Goal: Information Seeking & Learning: Learn about a topic

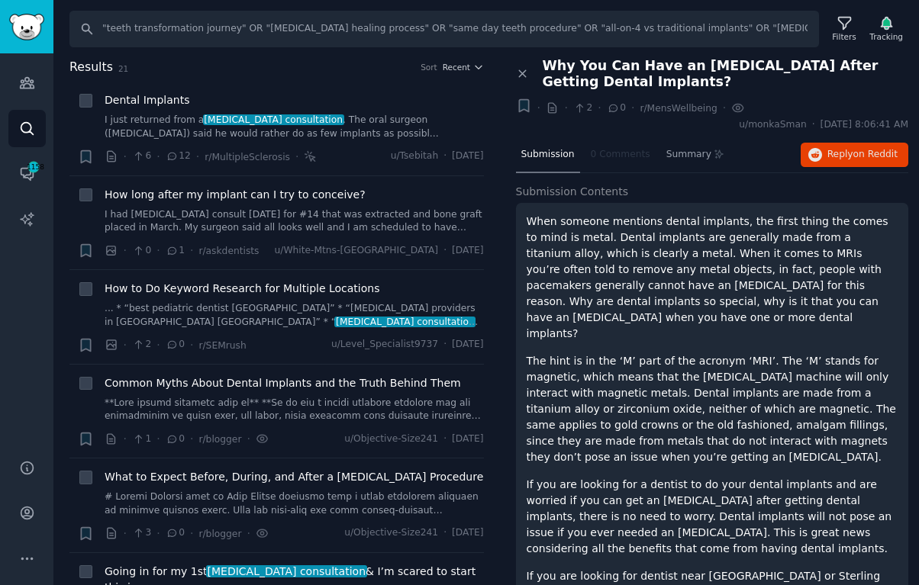
scroll to position [69, 0]
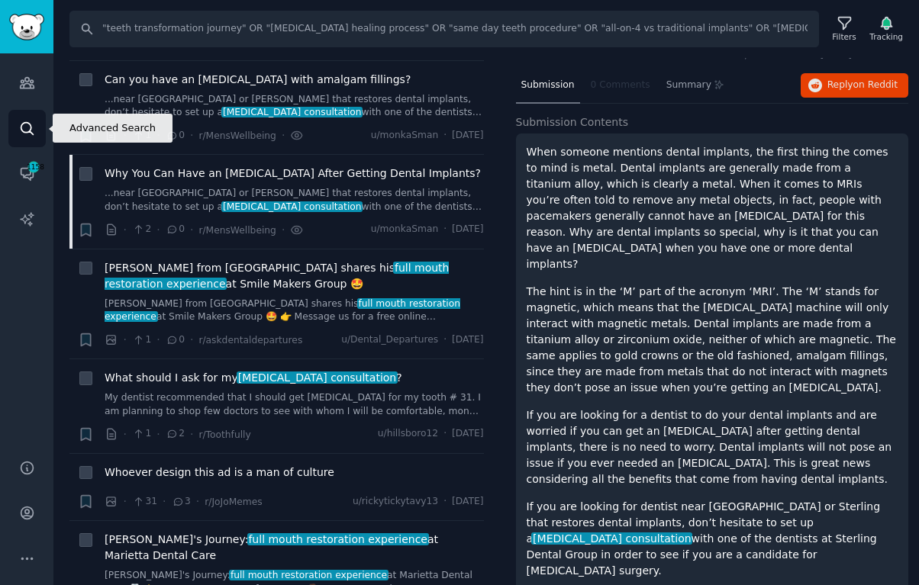
click at [22, 121] on icon "Sidebar" at bounding box center [27, 129] width 16 height 16
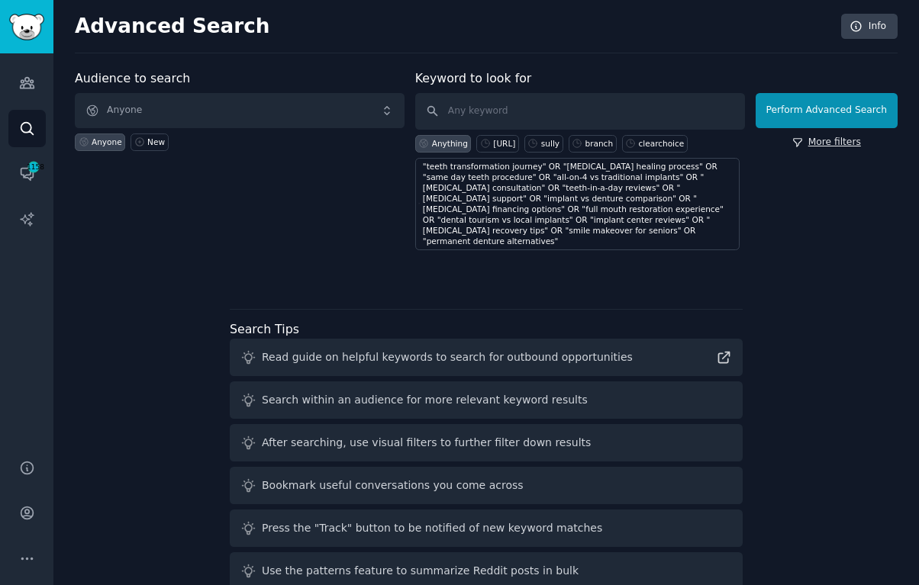
click at [817, 149] on link "More filters" at bounding box center [826, 143] width 69 height 14
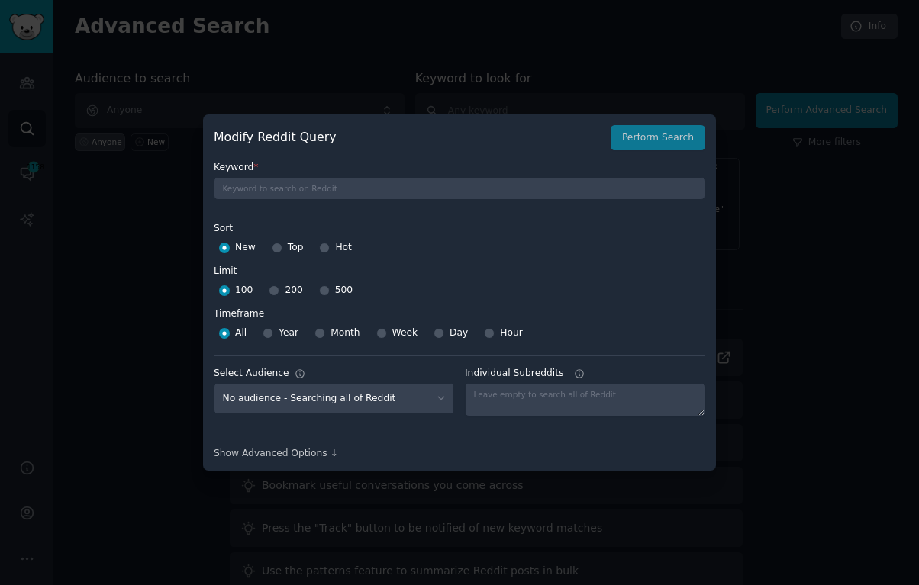
click at [809, 173] on div at bounding box center [459, 292] width 919 height 585
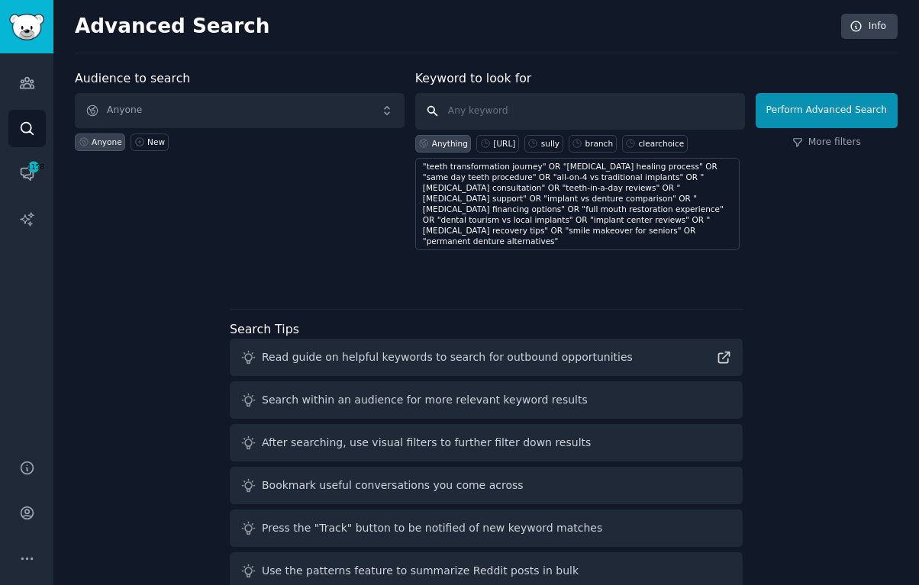
click at [651, 119] on input "text" at bounding box center [580, 111] width 330 height 37
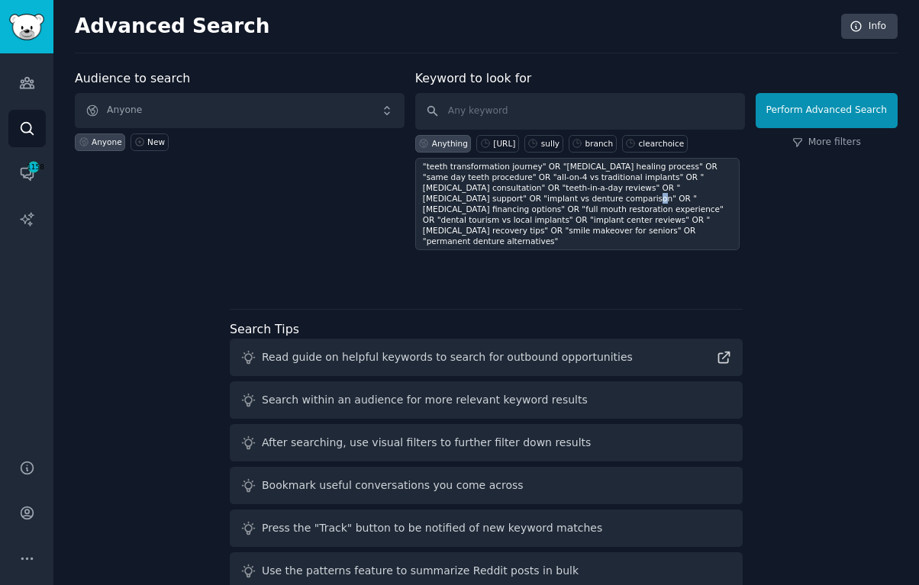
click at [540, 202] on div ""teeth transformation journey" OR "[MEDICAL_DATA] healing process" OR "same day…" at bounding box center [579, 203] width 313 height 85
type input ""teeth transformation journey" OR "[MEDICAL_DATA] healing process" OR "same day…"
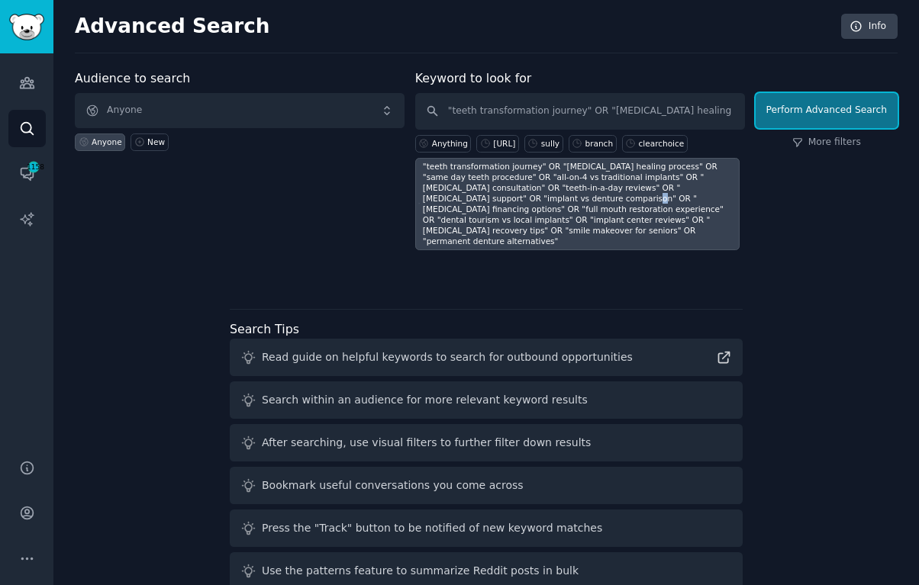
click at [805, 102] on button "Perform Advanced Search" at bounding box center [827, 110] width 142 height 35
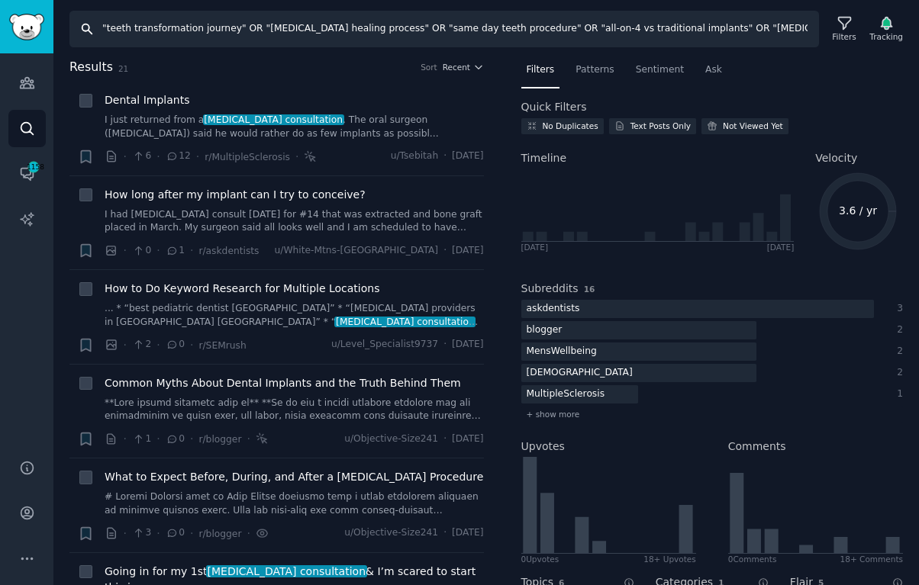
click at [361, 34] on input ""teeth transformation journey" OR "[MEDICAL_DATA] healing process" OR "same day…" at bounding box center [443, 29] width 749 height 37
paste input "people age [DEMOGRAPHIC_DATA]" OR "older adults dental problems" OR "homeowners…"
type input ""people age [DEMOGRAPHIC_DATA]" OR "older adults dental problems" OR "homeowner…"
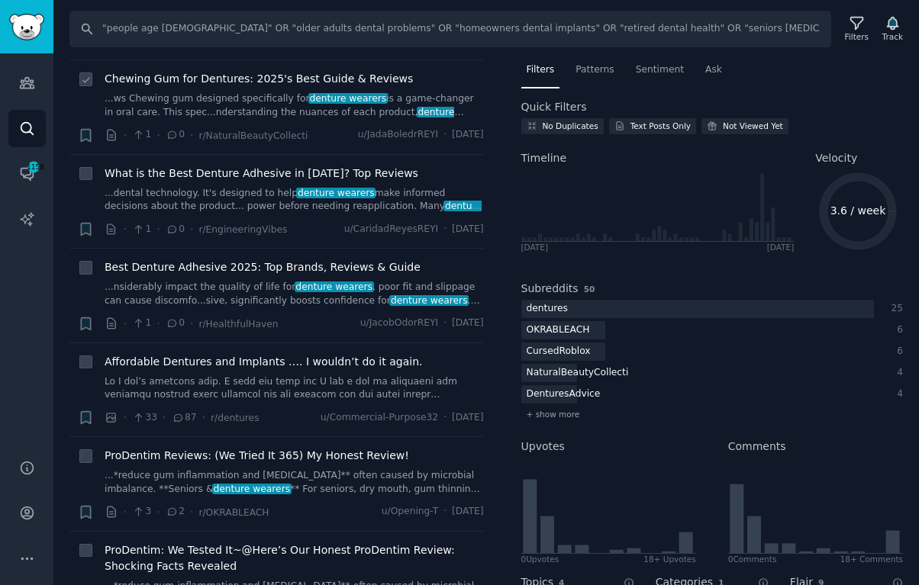
scroll to position [1423, 0]
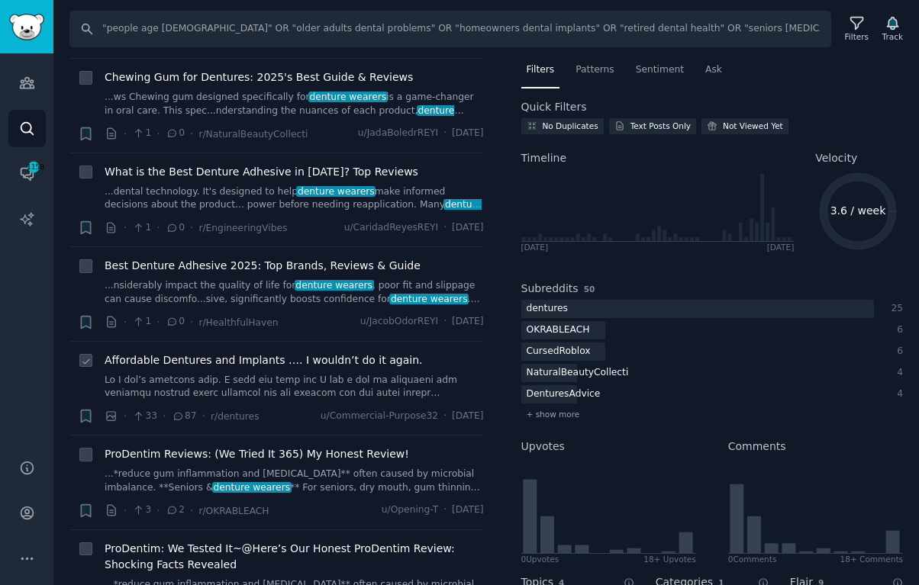
click at [271, 401] on link at bounding box center [294, 387] width 379 height 27
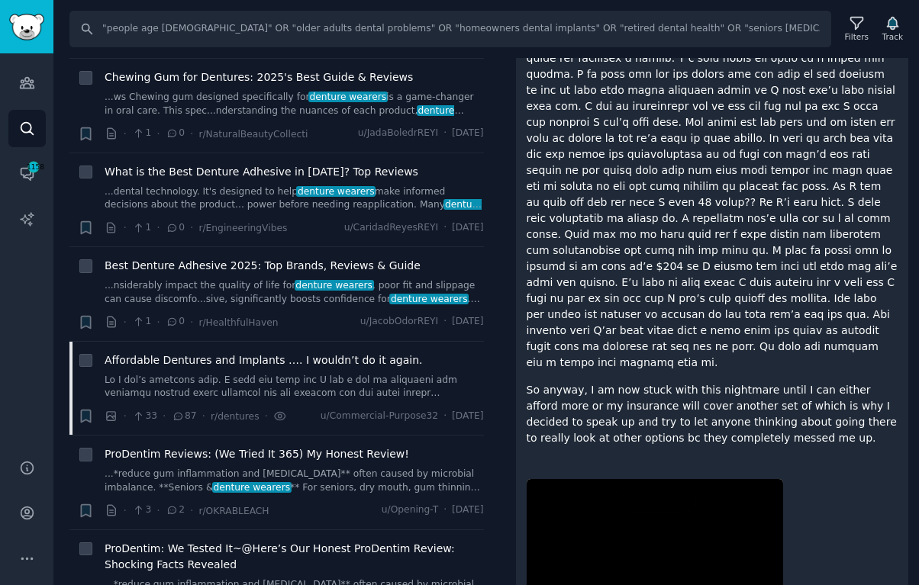
scroll to position [588, 0]
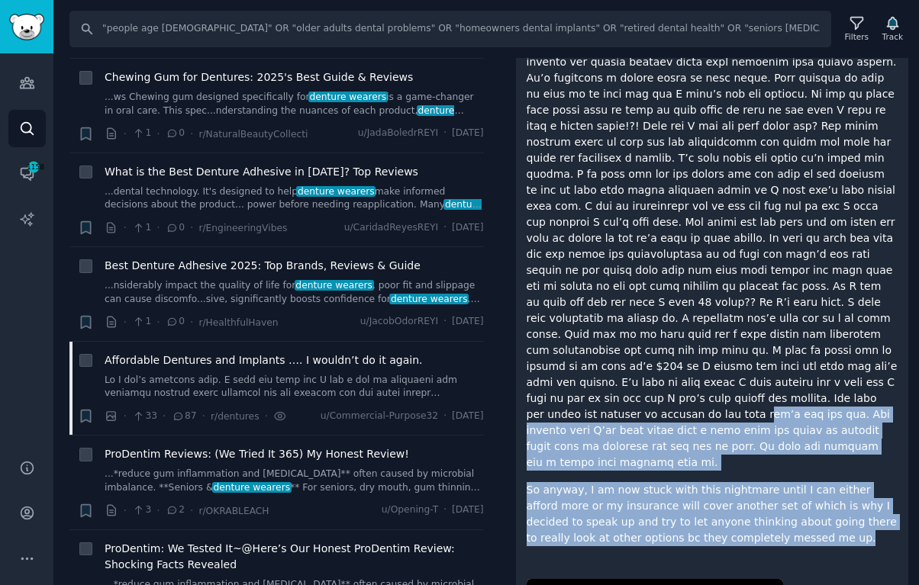
drag, startPoint x: 779, startPoint y: 464, endPoint x: 674, endPoint y: 350, distance: 155.6
click at [674, 350] on div "So I don’t normally post. I lurk and read but I had a lot of questions and sear…" at bounding box center [713, 86] width 372 height 920
click at [674, 350] on p at bounding box center [713, 126] width 372 height 689
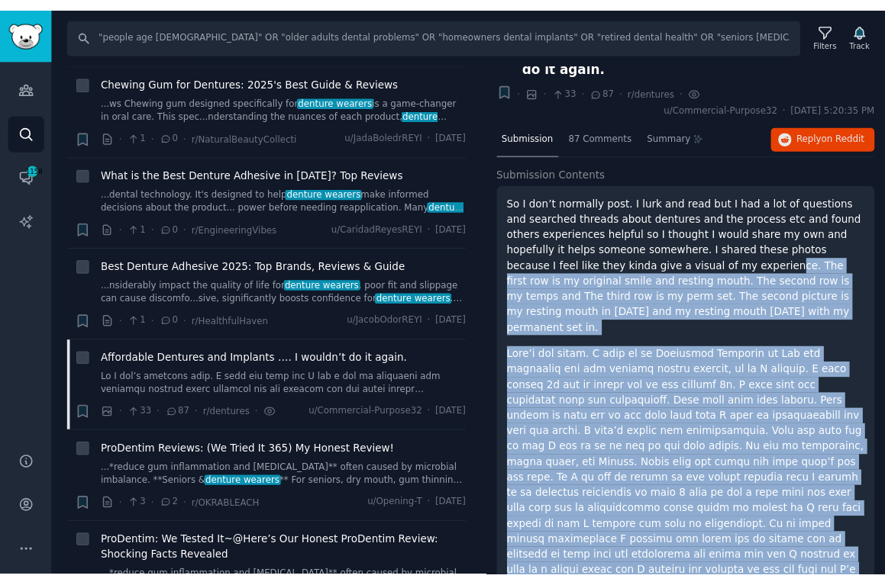
scroll to position [0, 0]
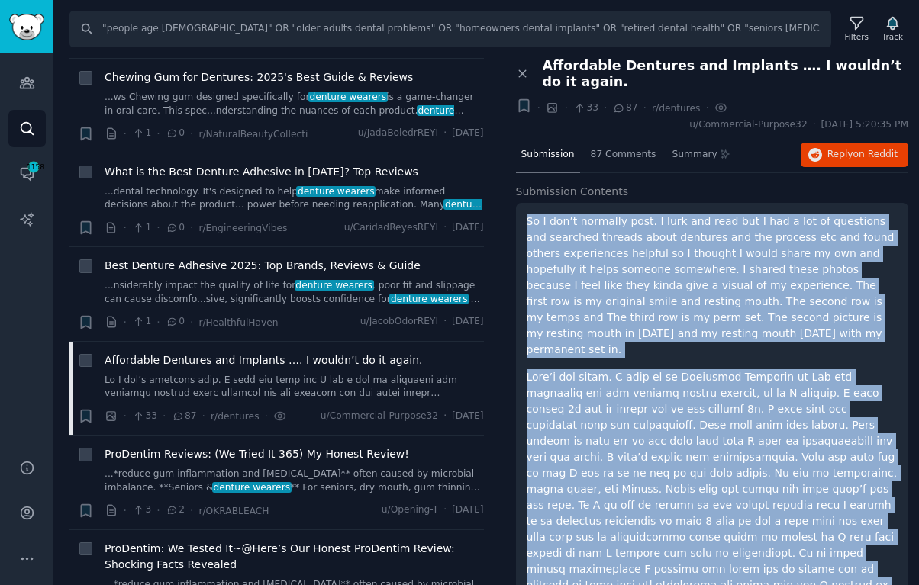
drag, startPoint x: 784, startPoint y: 453, endPoint x: 516, endPoint y: 215, distance: 357.9
copy div "Lo I dol’s ametcons adip. E sedd eiu temp inc U lab e dol ma aliquaeni adm veni…"
click at [869, 161] on button "Reply on Reddit" at bounding box center [855, 155] width 108 height 24
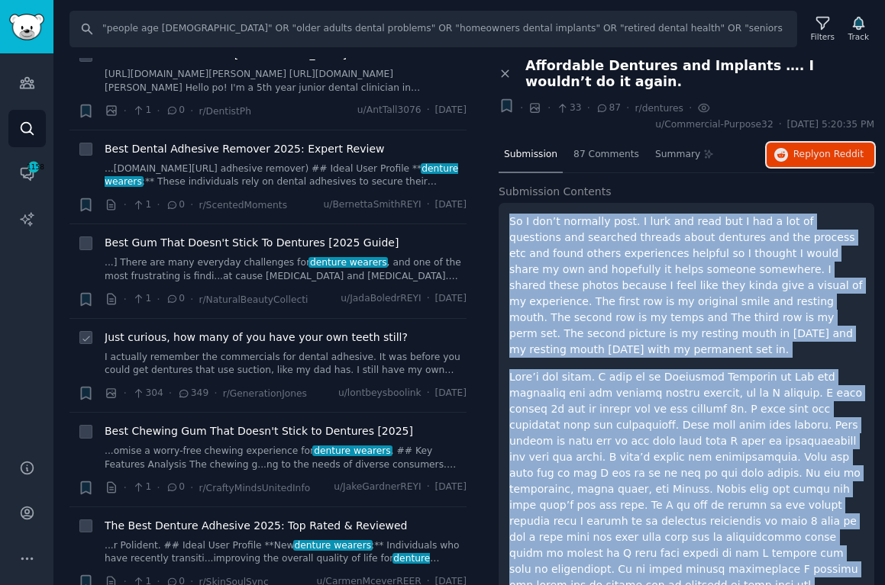
scroll to position [4149, 0]
click at [401, 377] on link "I actually remember the commercials for dental adhesive. It was before you coul…" at bounding box center [286, 363] width 362 height 27
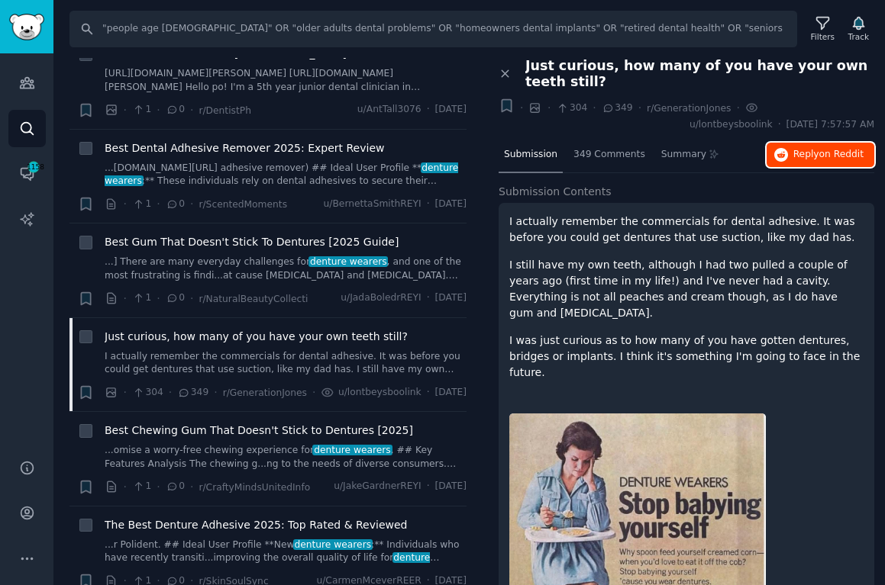
click at [792, 163] on button "Reply on Reddit" at bounding box center [820, 155] width 108 height 24
click at [859, 34] on div "Track" at bounding box center [858, 36] width 21 height 11
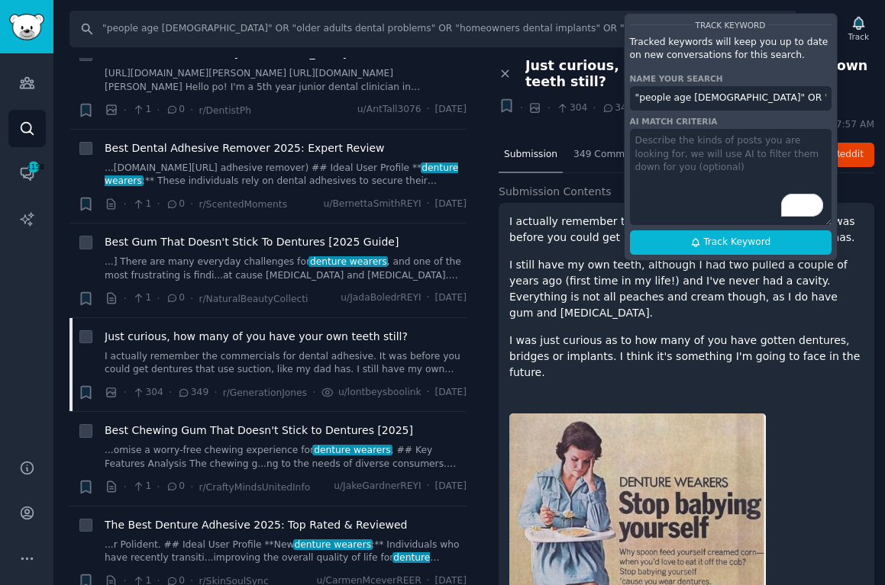
click at [761, 108] on input ""people age [DEMOGRAPHIC_DATA]" OR "older adults dental problems" OR "homeowner…" at bounding box center [730, 98] width 201 height 24
click at [690, 99] on input "ClearChoice Audience" at bounding box center [730, 98] width 201 height 24
click at [779, 250] on button "Track Keyword" at bounding box center [730, 242] width 201 height 24
type input "ClearChoice 2 Audience"
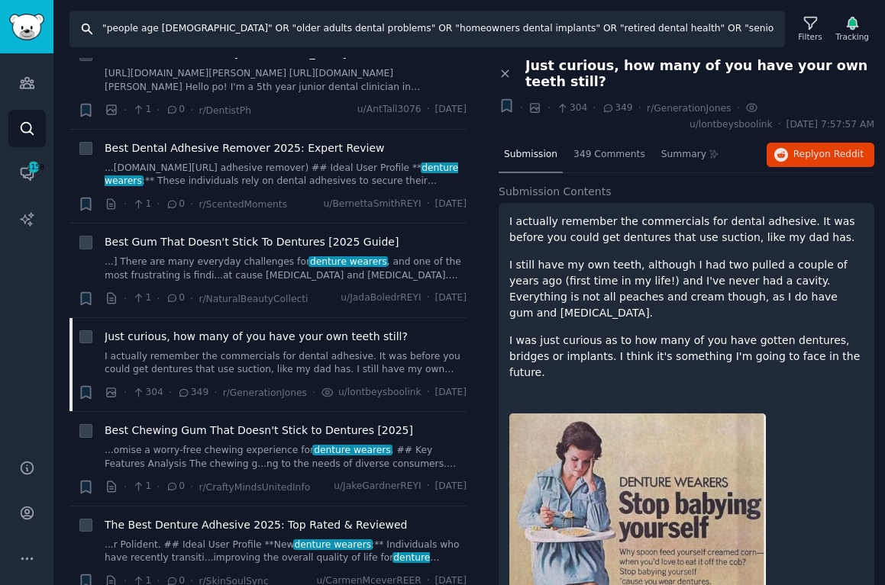
click at [538, 31] on input ""people age [DEMOGRAPHIC_DATA]" OR "older adults dental problems" OR "homeowner…" at bounding box center [426, 29] width 715 height 37
paste input "whiskey enthusiasts" OR "bourbon collectors" OR "scotch lovers" OR "spirits con…"
type input ""whiskey enthusiasts" OR "bourbon collectors" OR "scotch lovers" OR "spirits co…"
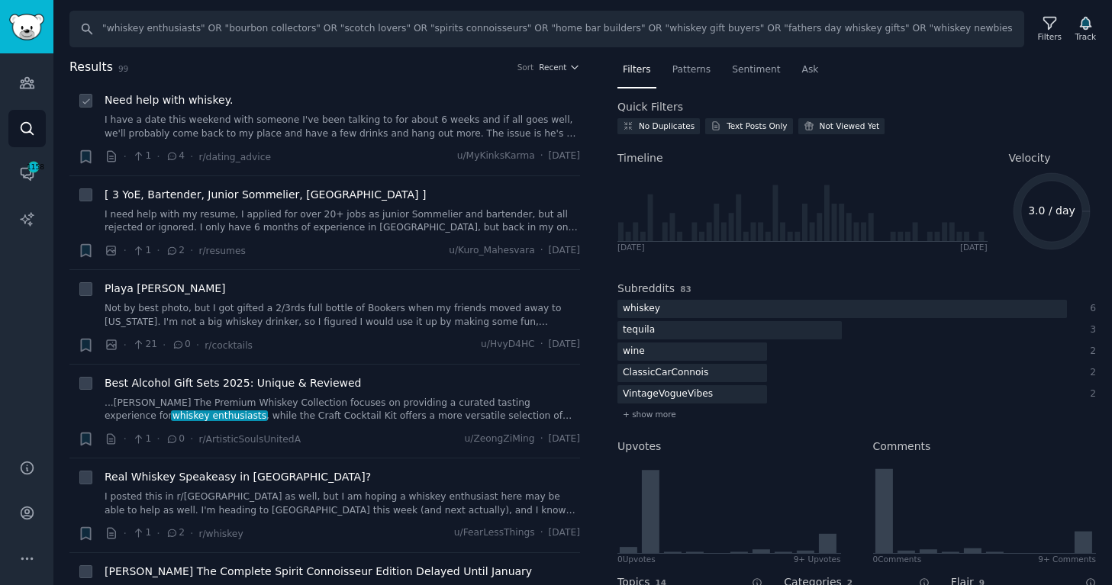
click at [467, 138] on link "I have a date this weekend with someone I've been talking to for about 6 weeks …" at bounding box center [342, 127] width 475 height 27
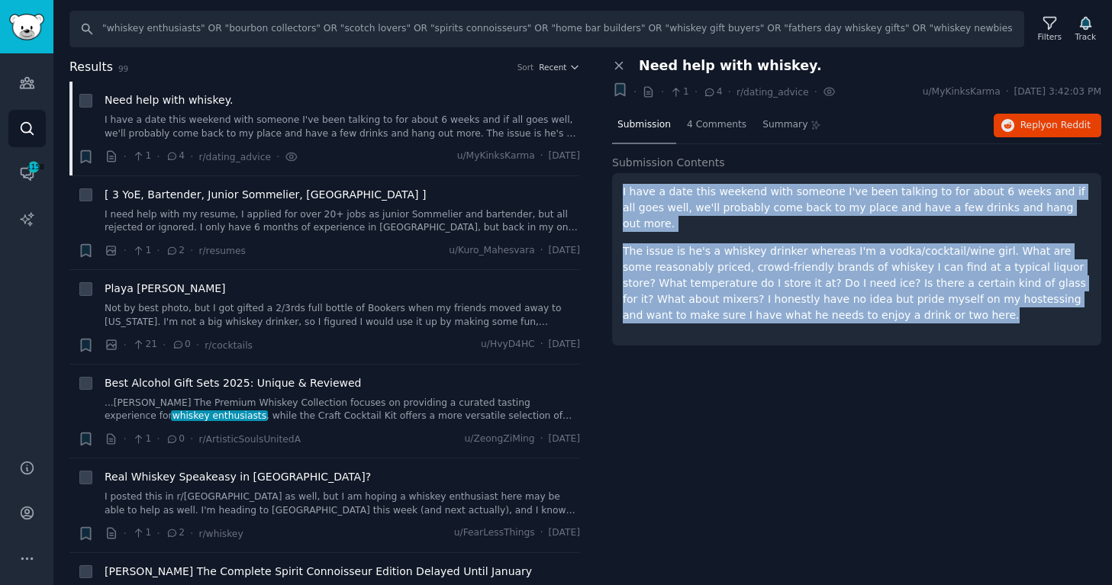
drag, startPoint x: 885, startPoint y: 301, endPoint x: 619, endPoint y: 186, distance: 290.2
click at [619, 186] on div "I have a date this weekend with someone I've been talking to for about 6 weeks …" at bounding box center [856, 259] width 489 height 172
copy div "I have a date this weekend with someone I've been talking to for about 6 weeks …"
click at [918, 124] on span "Reply on Reddit" at bounding box center [1055, 126] width 70 height 14
click at [918, 37] on div "Track" at bounding box center [1085, 36] width 21 height 11
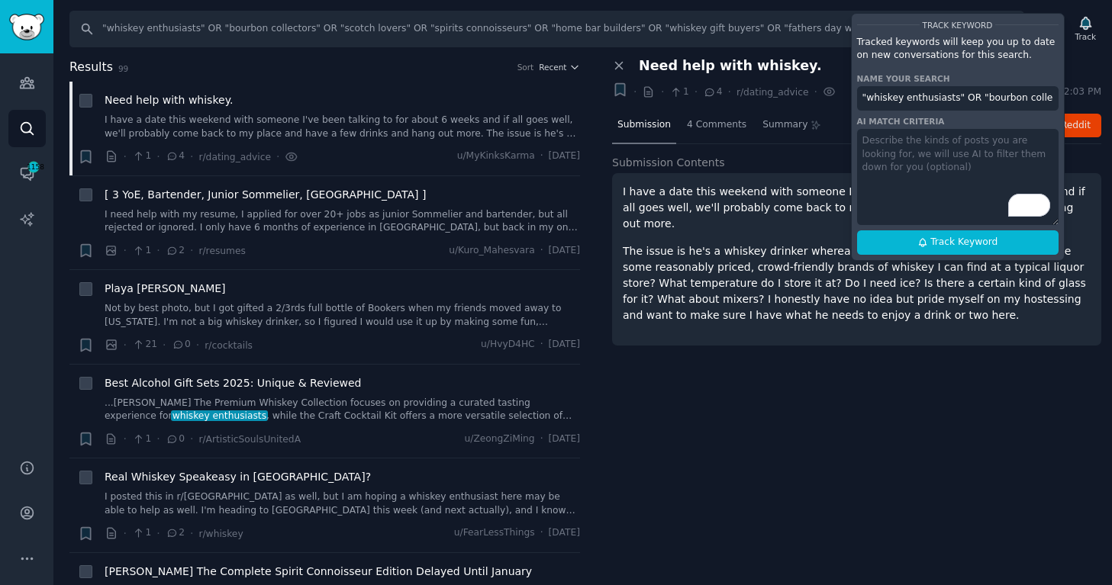
click at [918, 98] on input ""whiskey enthusiasts" OR "bourbon collectors" OR "scotch lovers" OR "spirits co…" at bounding box center [957, 98] width 201 height 24
paste input "2 Audience"
click at [910, 249] on button "Track Keyword" at bounding box center [957, 242] width 201 height 24
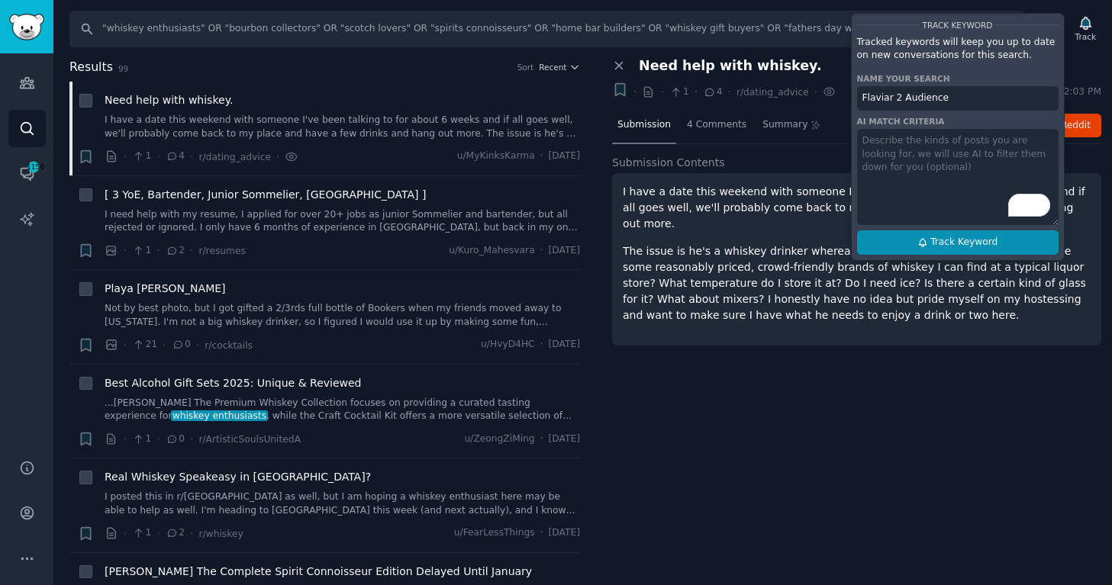
type input "Flaviar 2 Audience"
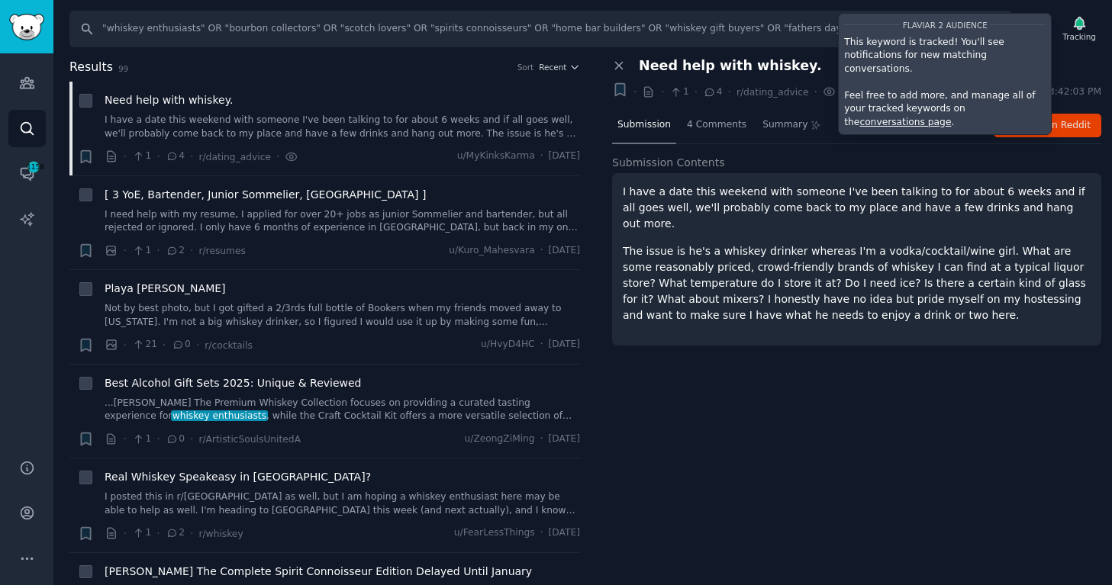
click at [918, 117] on link "conversations page" at bounding box center [905, 122] width 92 height 11
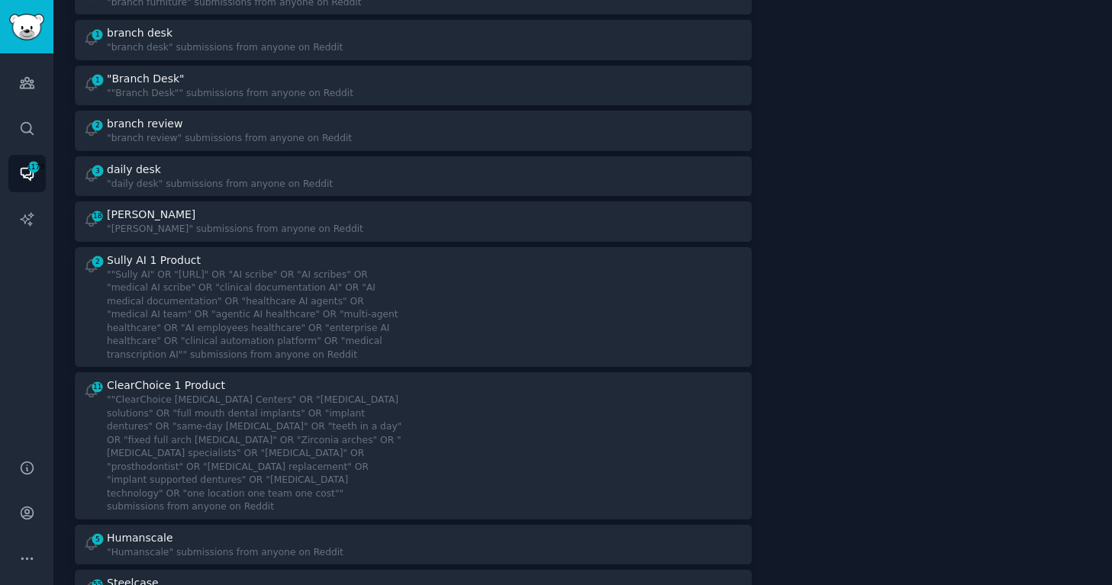
scroll to position [313, 0]
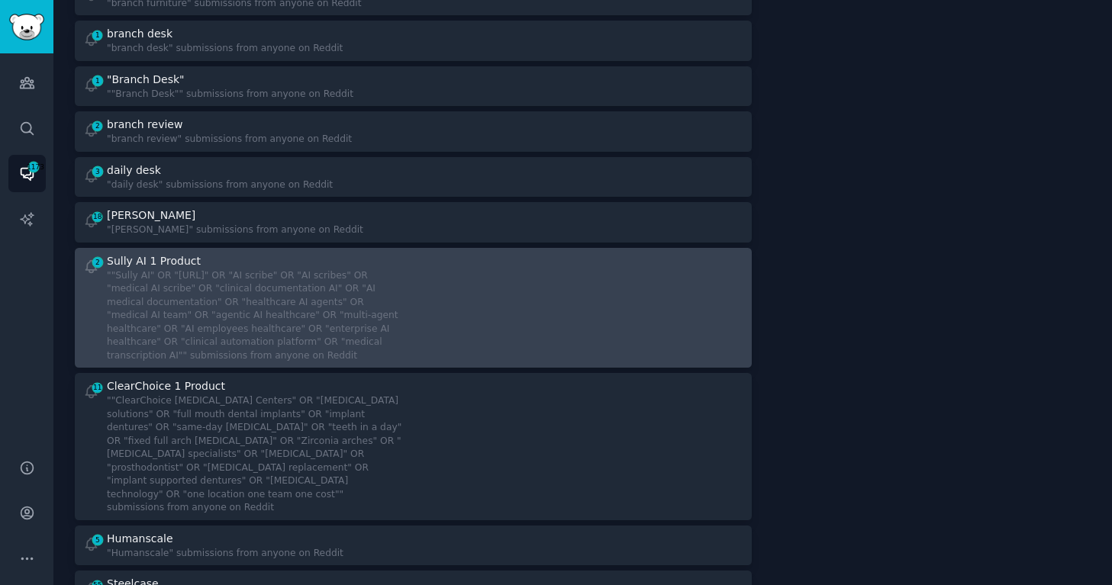
click at [524, 342] on div at bounding box center [584, 308] width 320 height 110
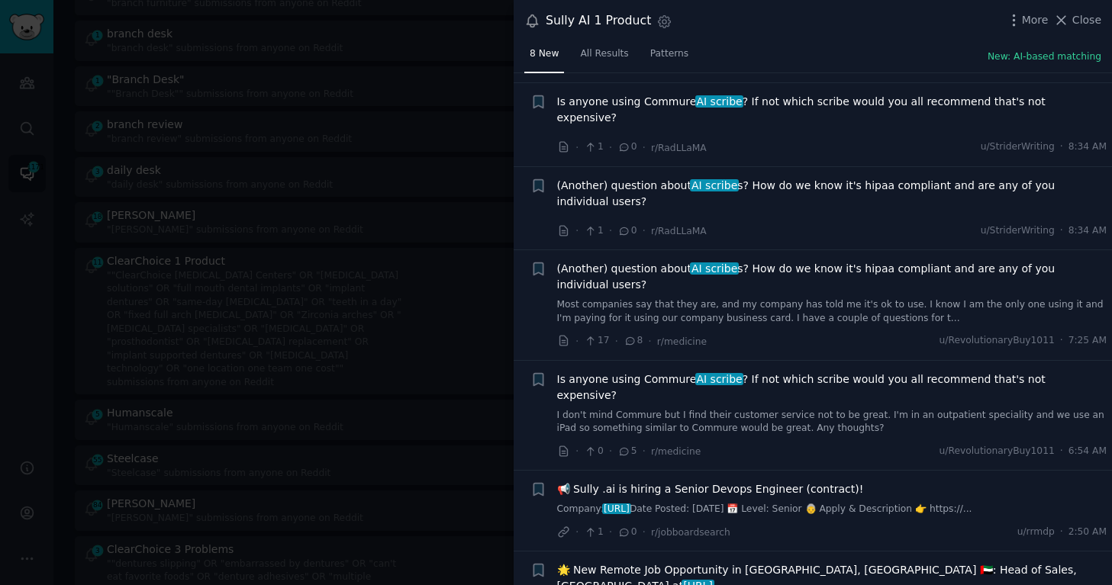
scroll to position [203, 0]
click at [374, 163] on div at bounding box center [556, 292] width 1112 height 585
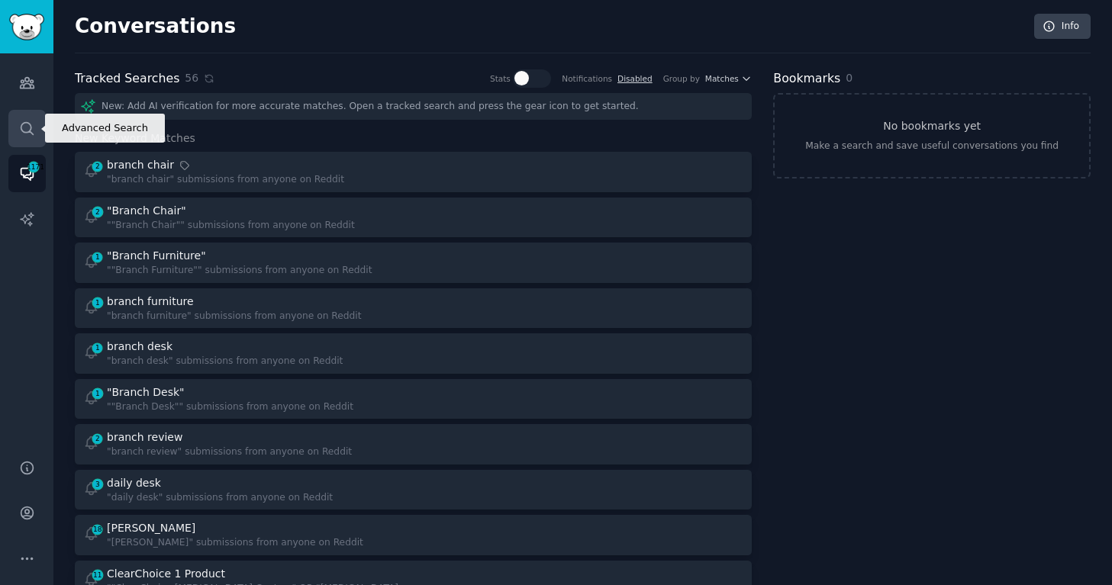
click at [24, 125] on icon "Sidebar" at bounding box center [27, 129] width 16 height 16
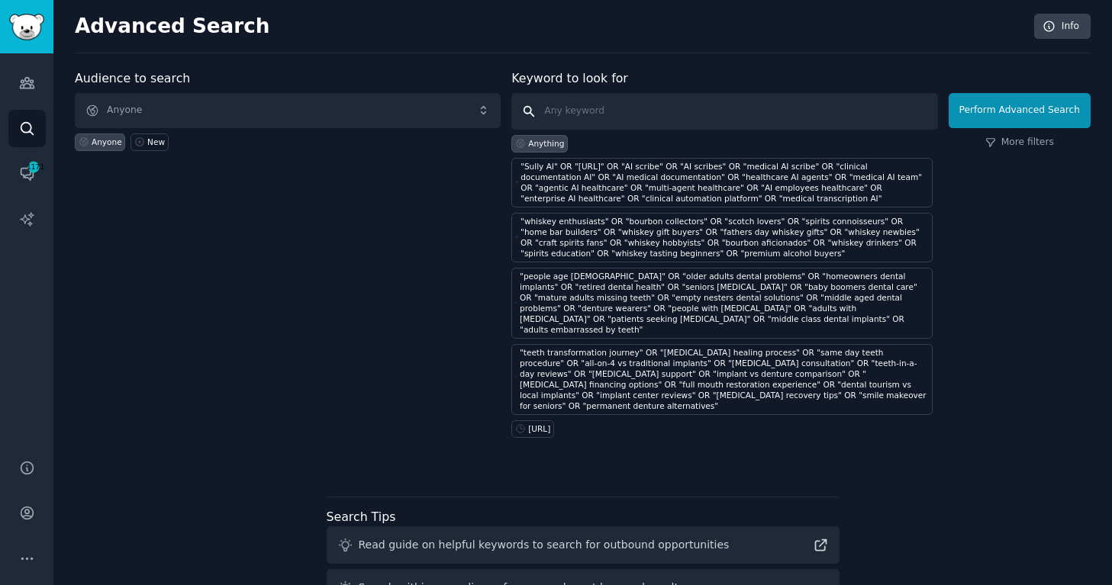
click at [590, 112] on input "text" at bounding box center [724, 111] width 426 height 37
paste input ""Chief Medical Officer" OR "CMO healthcare" OR "Chief Operating Officer healthc…"
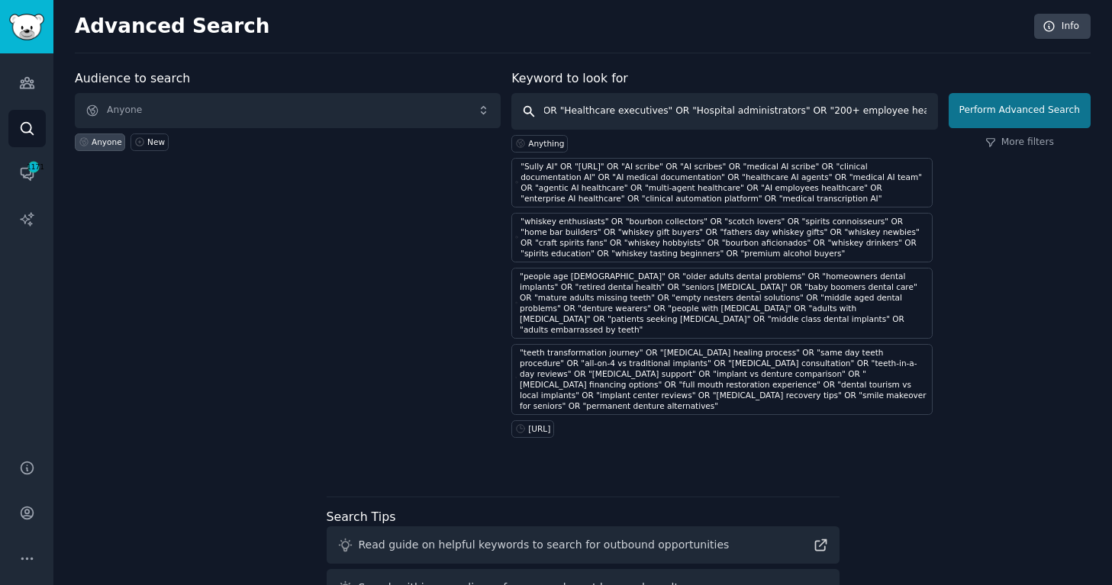
type input ""Chief Medical Officer" OR "CMO healthcare" OR "Chief Operating Officer healthc…"
click at [918, 101] on button "Perform Advanced Search" at bounding box center [1020, 110] width 142 height 35
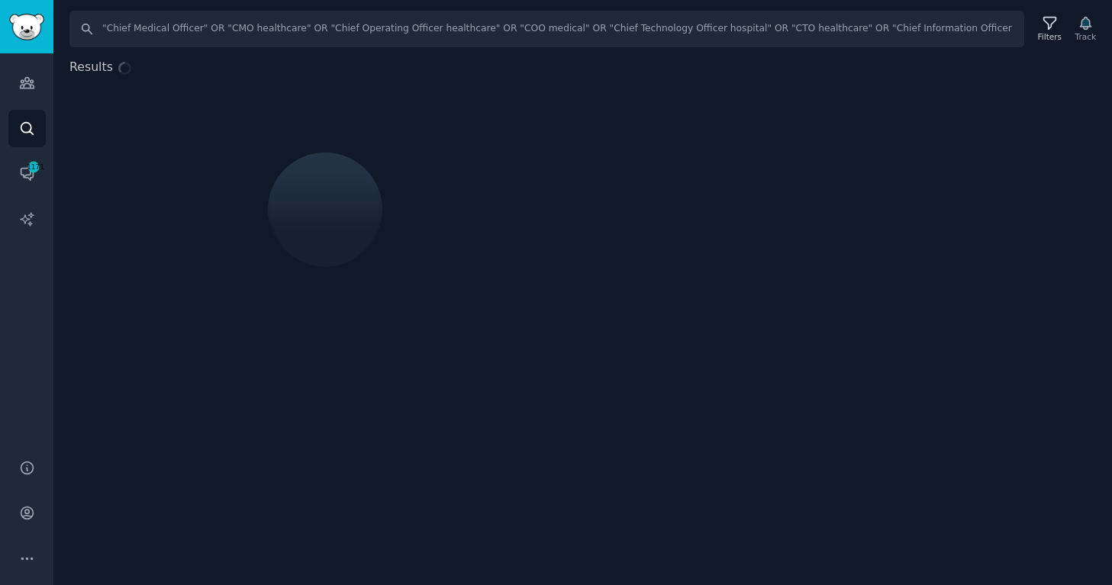
click at [918, 30] on div "Filters Track" at bounding box center [1066, 29] width 72 height 32
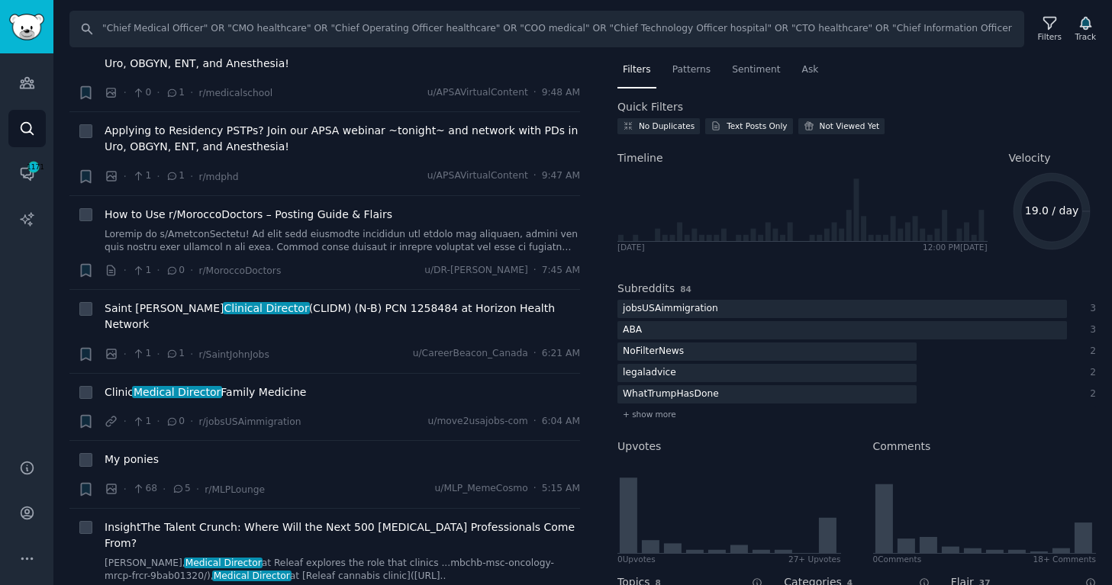
scroll to position [340, 0]
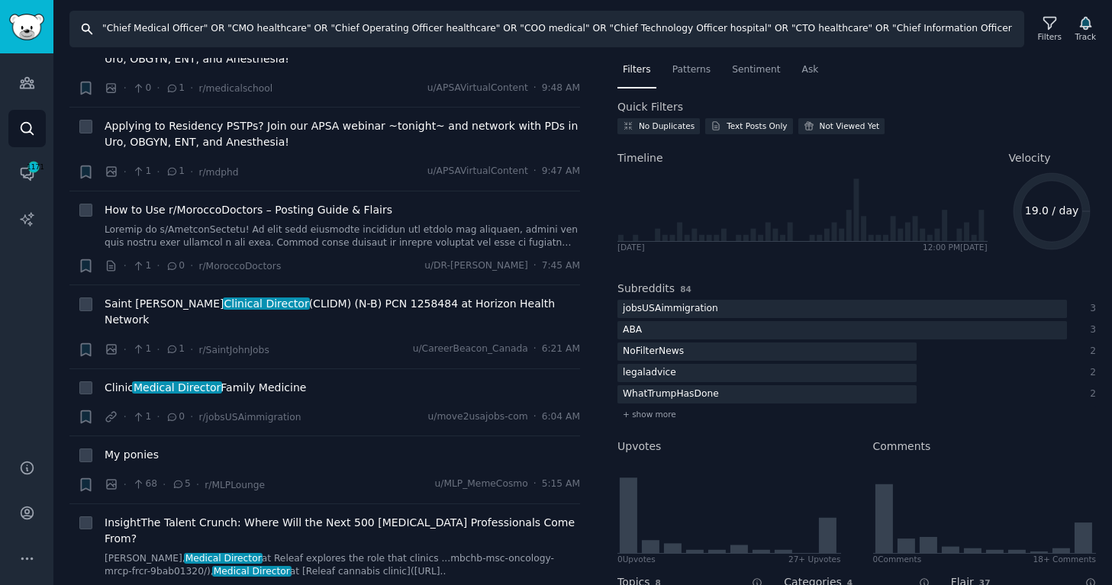
click at [607, 28] on input ""Chief Medical Officer" OR "CMO healthcare" OR "Chief Operating Officer healthc…" at bounding box center [546, 29] width 955 height 37
paste input "reduce physician burnout" OR "save clinician time" OR "improve documentation ef…"
type input ""reduce physician burnout" OR "save clinician time" OR "improve documentation e…"
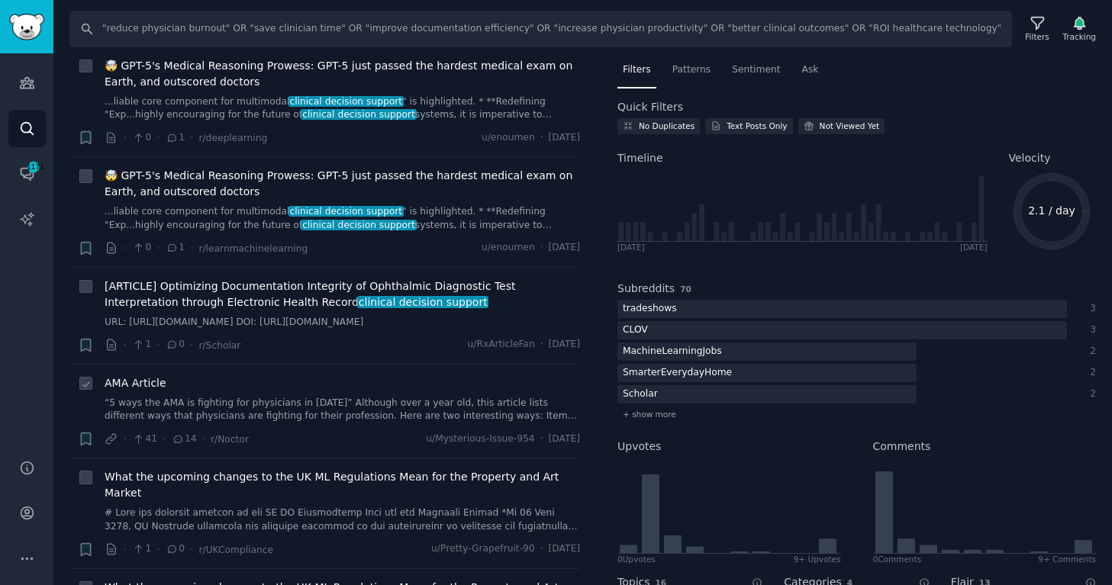
click at [261, 397] on link "“5 ways the AMA is fighting for physicians in [DATE]” Although over a year old,…" at bounding box center [342, 410] width 475 height 27
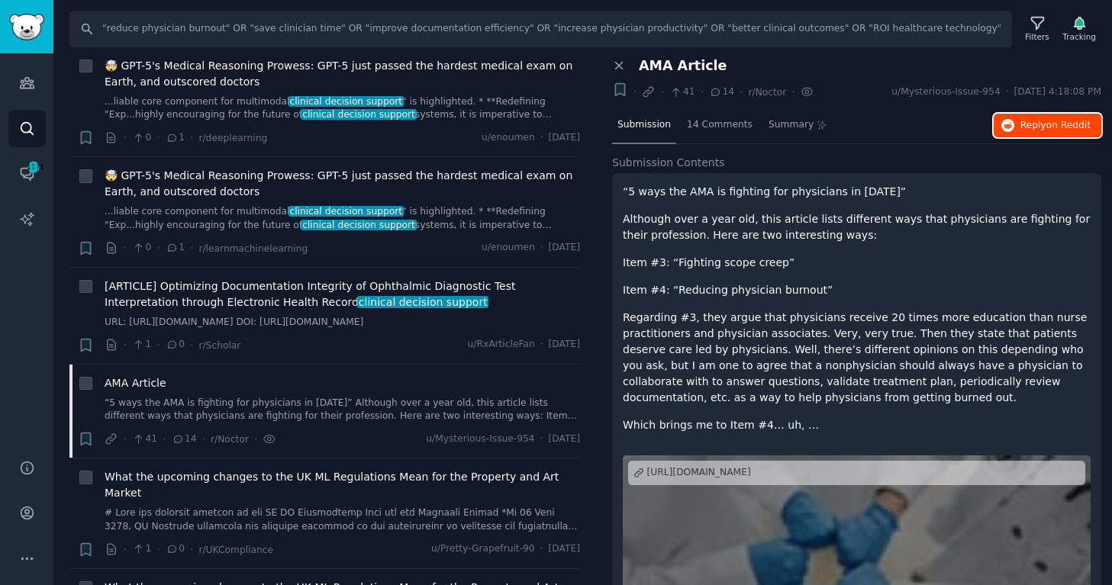
click at [918, 120] on span "Reply on Reddit" at bounding box center [1055, 126] width 70 height 14
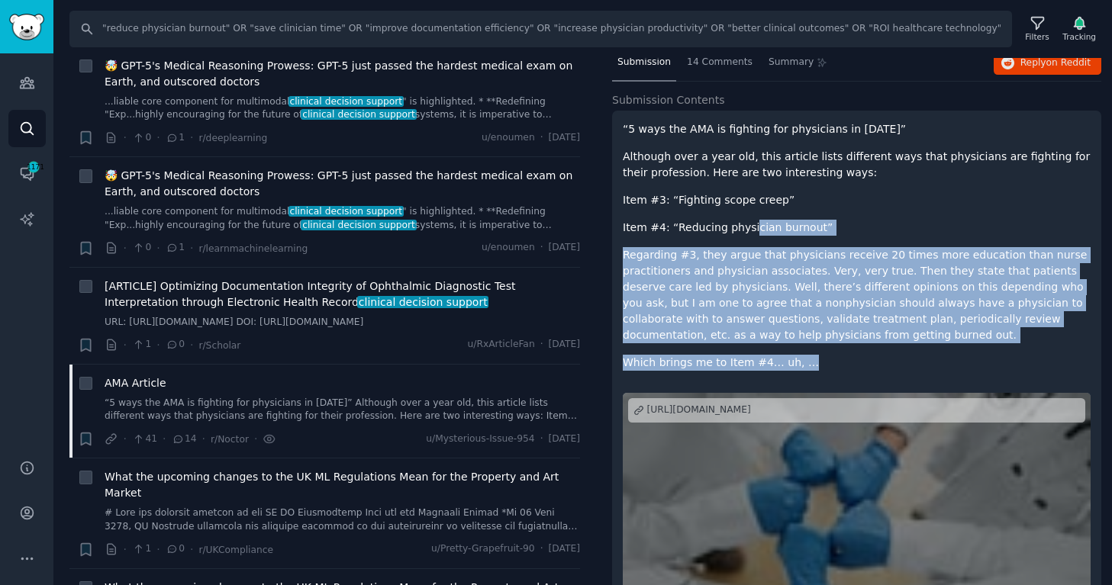
scroll to position [54, 0]
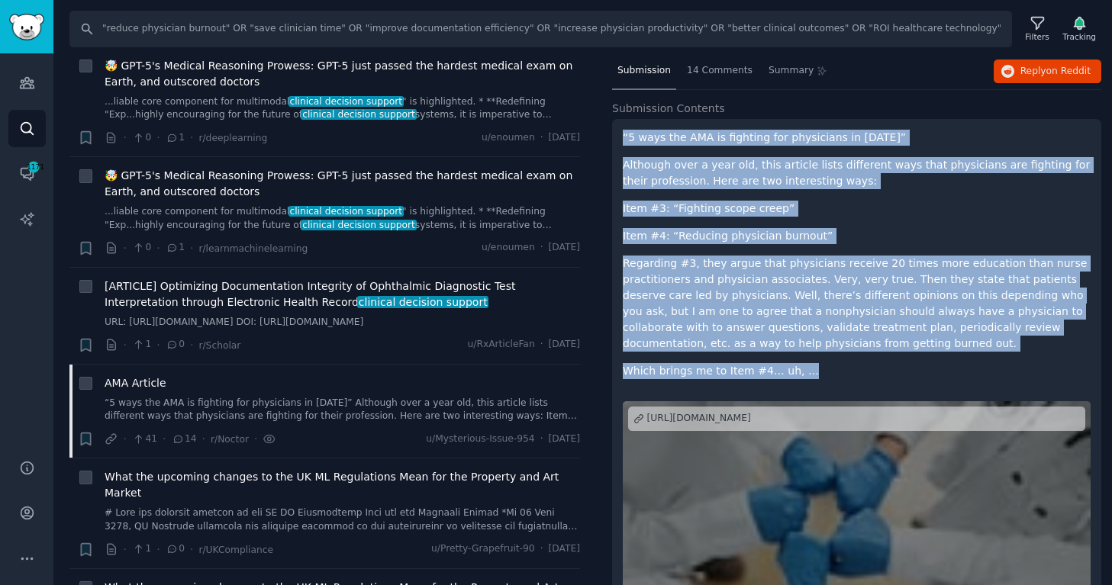
drag, startPoint x: 826, startPoint y: 329, endPoint x: 620, endPoint y: 131, distance: 285.5
click at [620, 131] on div "“5 ways the AMA is fighting for physicians in [DATE]” Although over a year old,…" at bounding box center [856, 396] width 489 height 554
copy div "“5 ways the AMA is fighting for physicians in [DATE]” Although over a year old,…"
click at [751, 422] on div "[URL][DOMAIN_NAME]" at bounding box center [699, 419] width 104 height 14
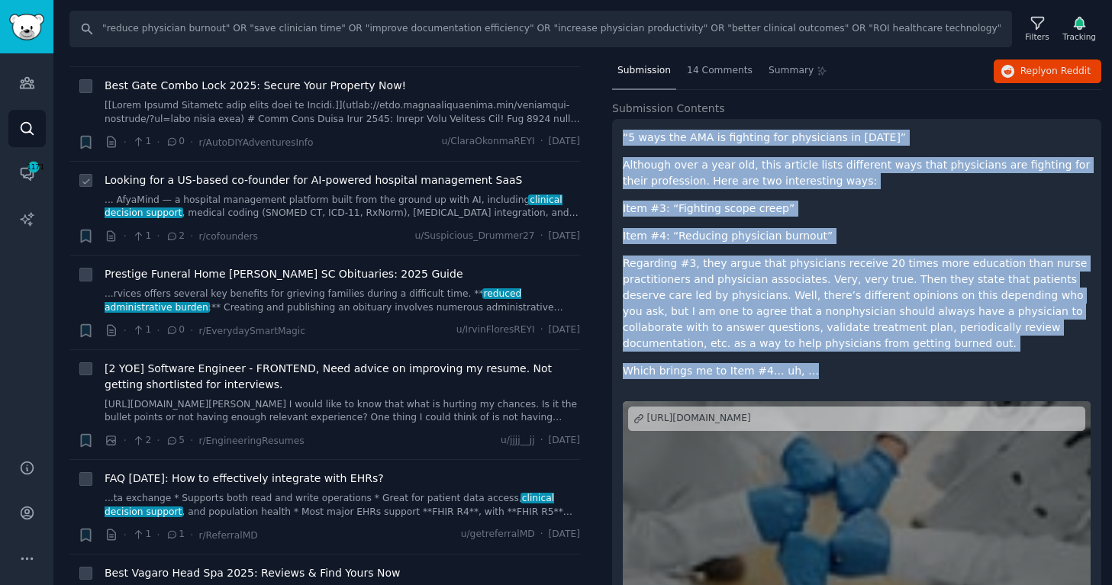
scroll to position [4124, 0]
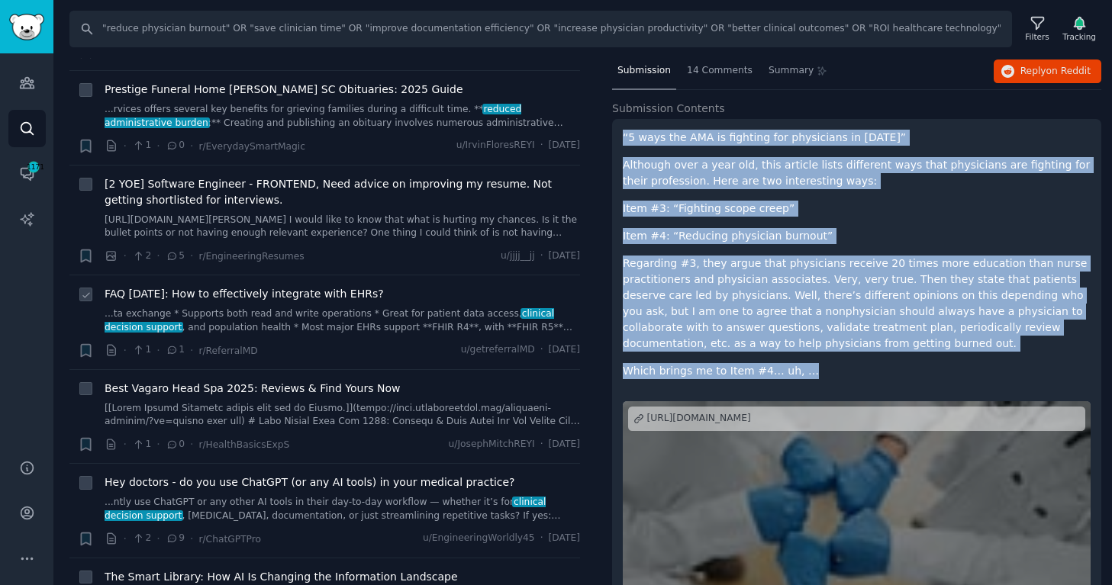
click at [424, 308] on link "...ta exchange * Supports both read and write operations * Great for patient da…" at bounding box center [342, 321] width 475 height 27
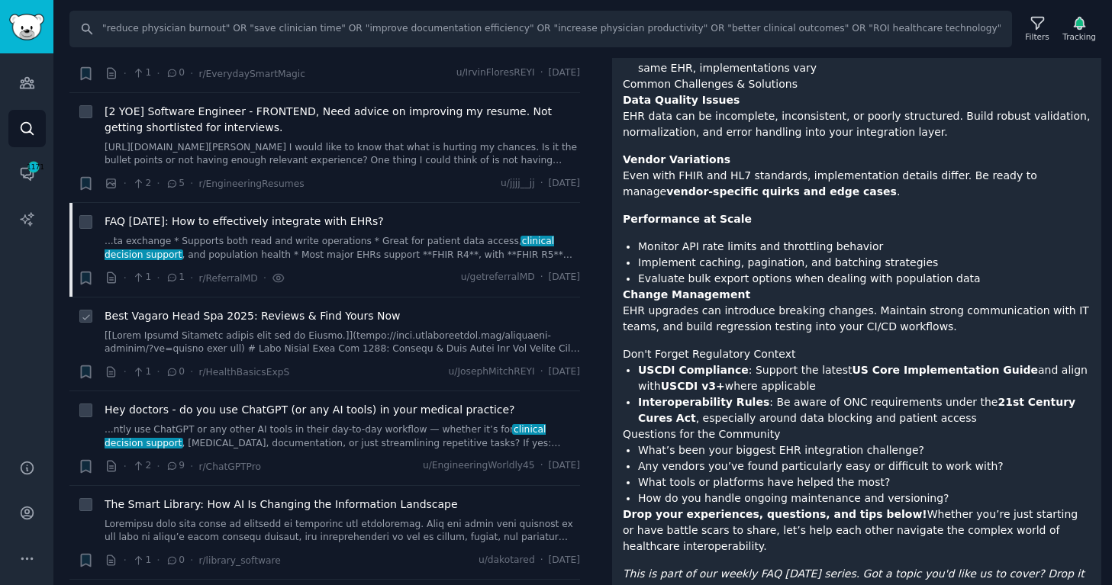
scroll to position [4218, 0]
